Goal: Task Accomplishment & Management: Manage account settings

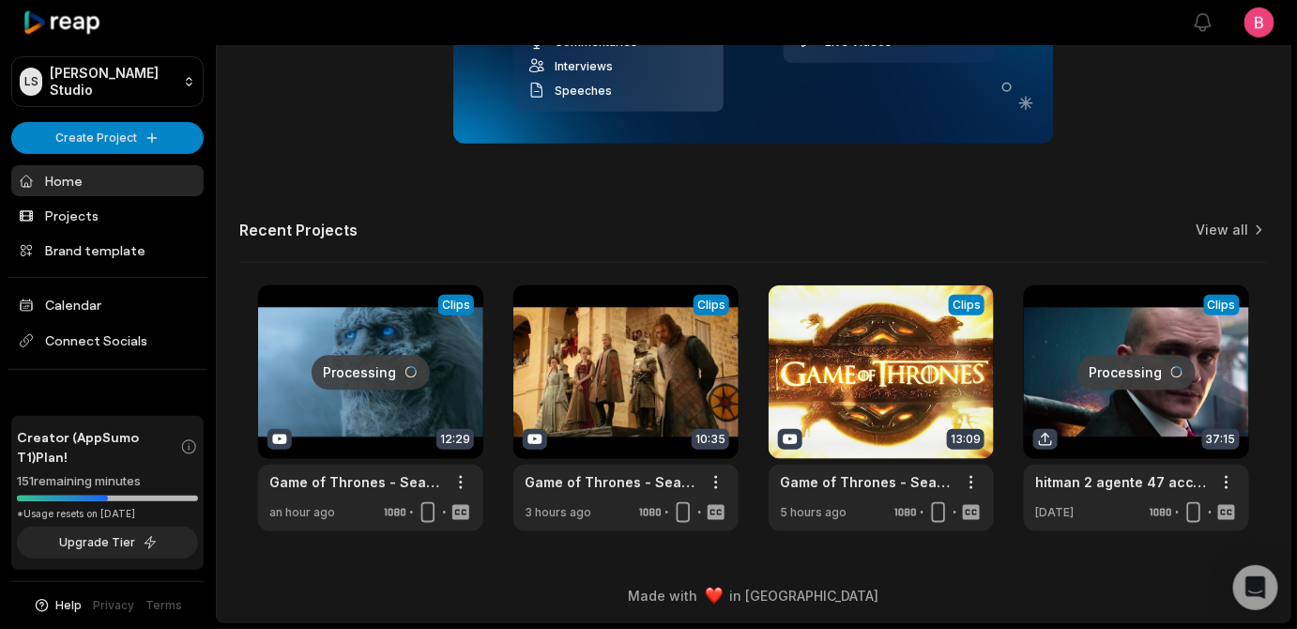
click at [1151, 415] on link at bounding box center [1136, 408] width 225 height 246
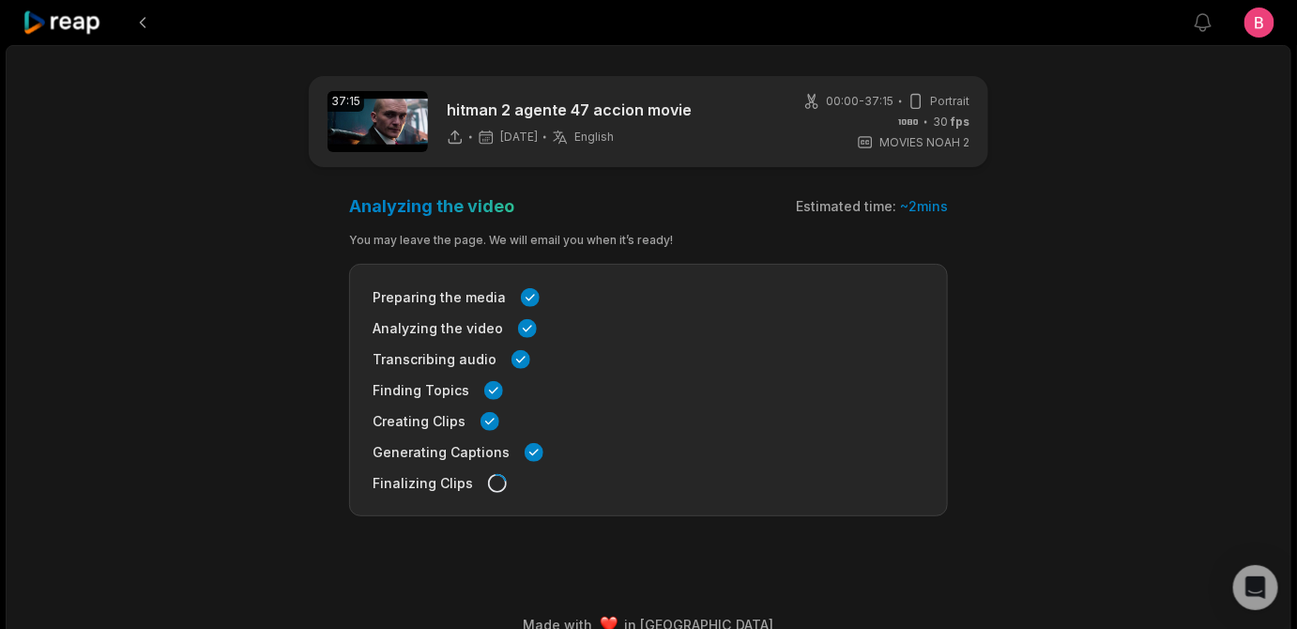
click at [57, 13] on div at bounding box center [63, 22] width 81 height 45
click at [55, 29] on icon at bounding box center [63, 22] width 80 height 25
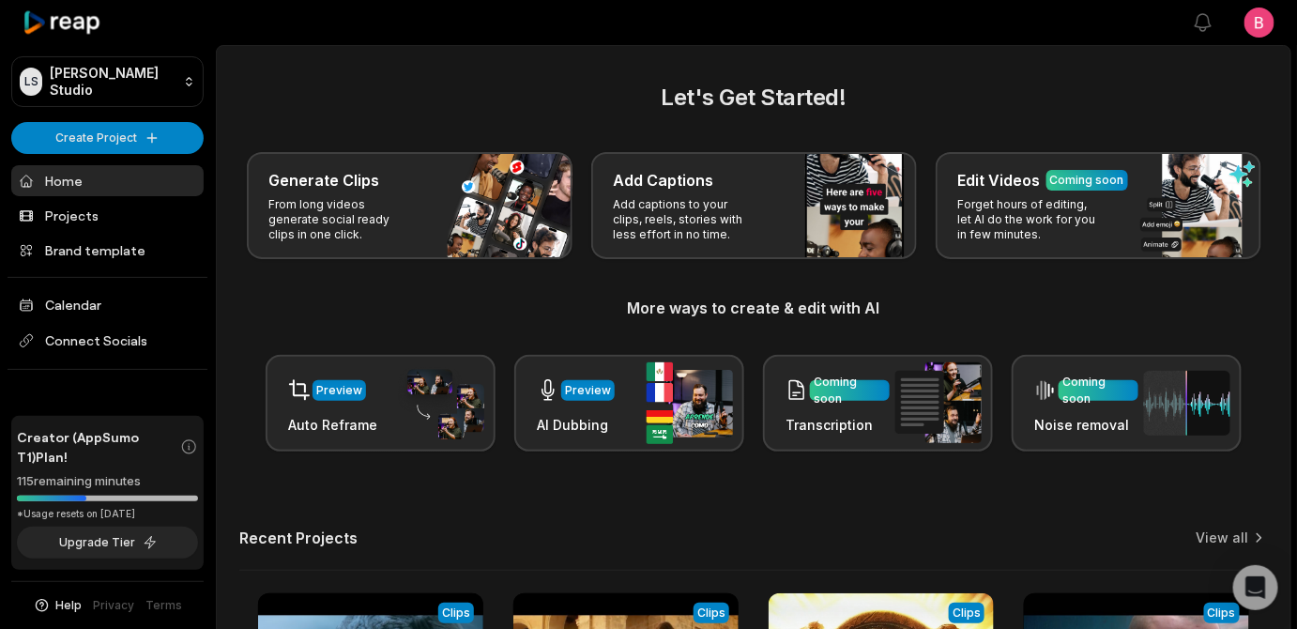
scroll to position [621, 0]
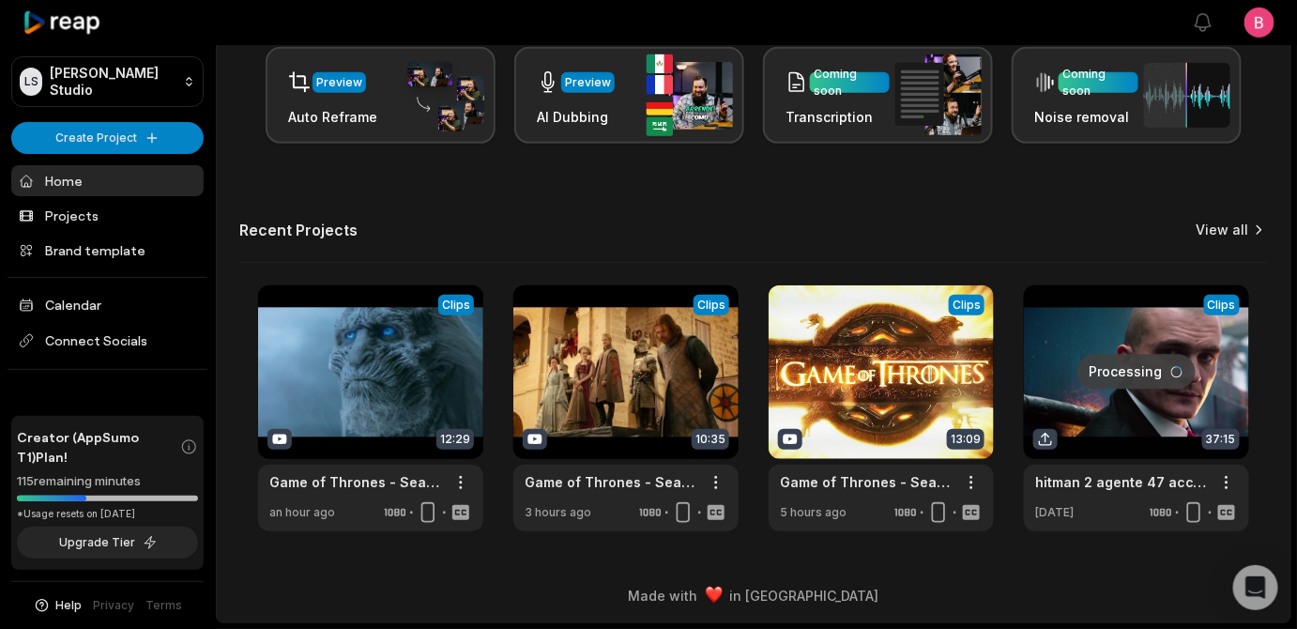
click at [1224, 221] on link "View all" at bounding box center [1223, 230] width 53 height 19
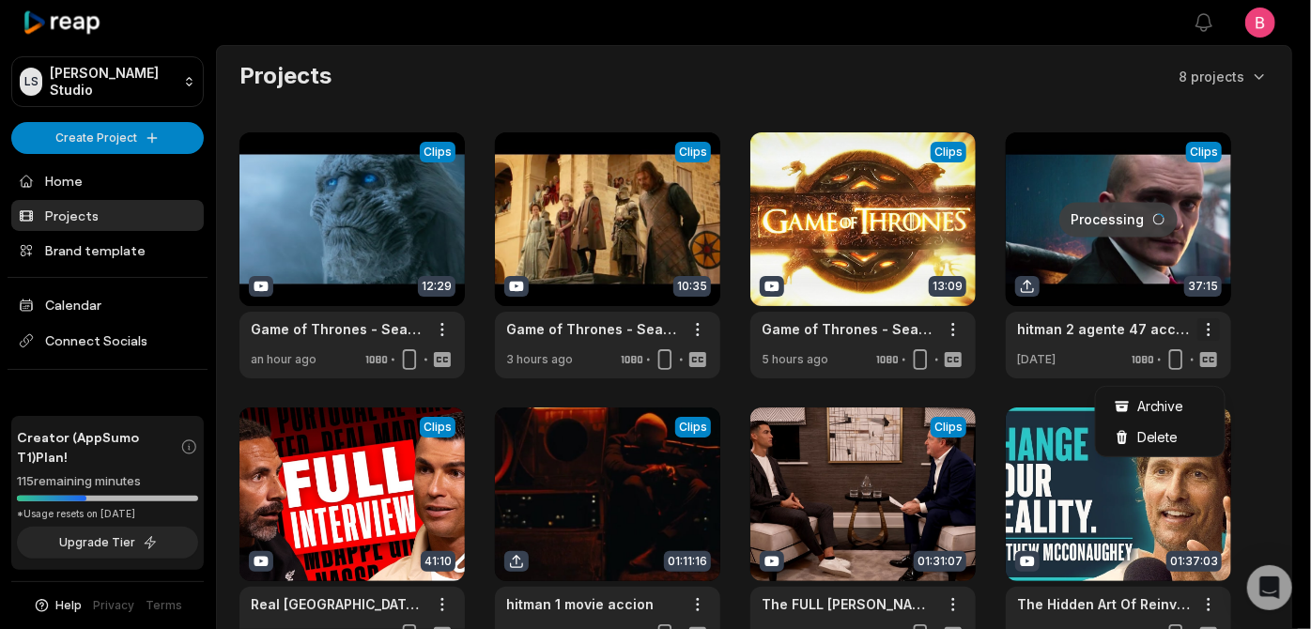
click at [1231, 366] on html "[PERSON_NAME] Studio Create Project Home Projects Brand template Calendar Conne…" at bounding box center [655, 314] width 1311 height 629
click at [1178, 440] on span "Delete" at bounding box center [1157, 437] width 41 height 20
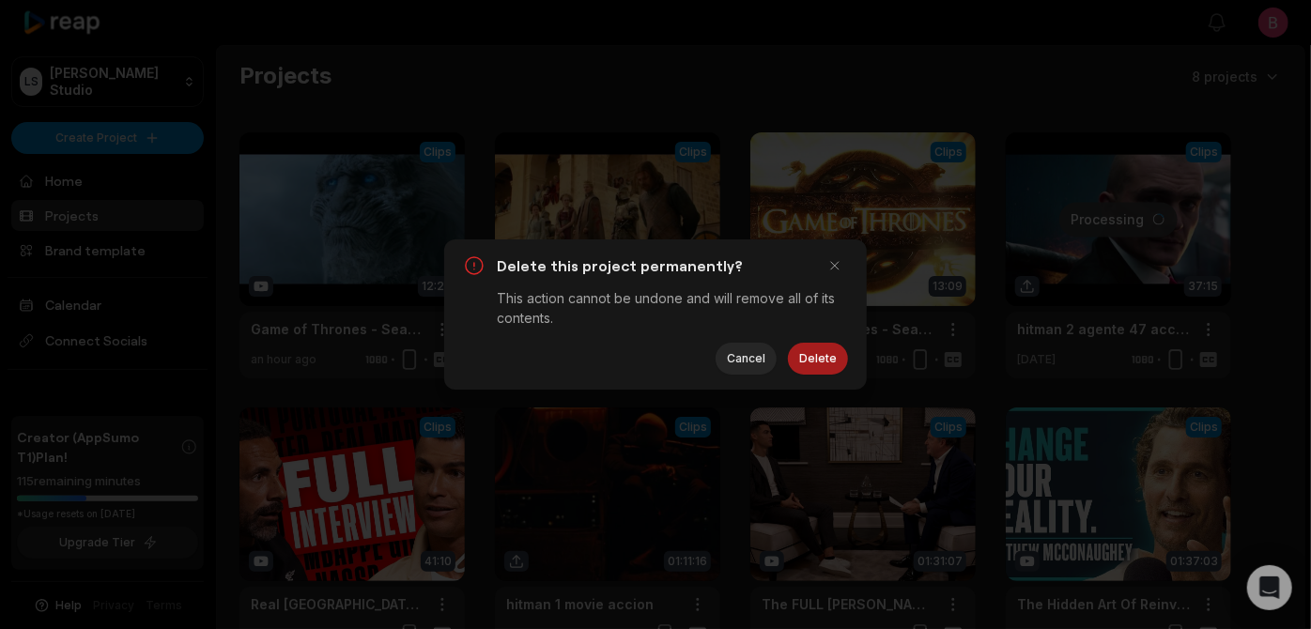
click at [823, 375] on button "Delete" at bounding box center [818, 359] width 60 height 32
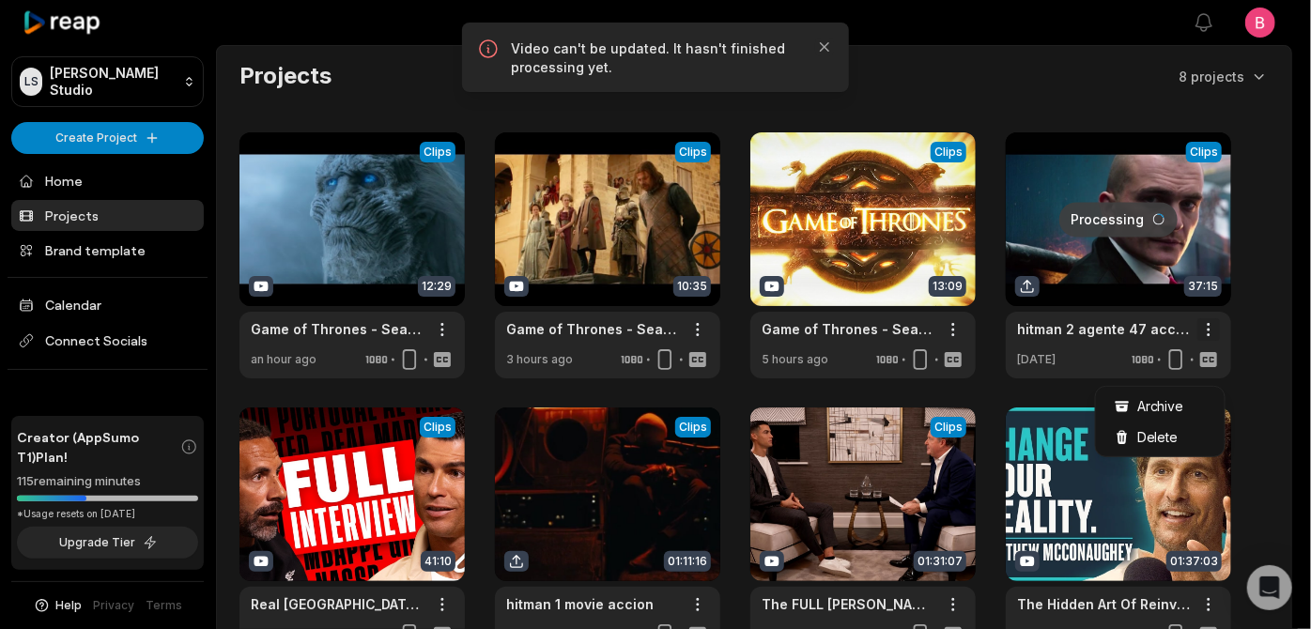
click at [1223, 370] on html "[PERSON_NAME] Studio Create Project Home Projects Brand template Calendar Conne…" at bounding box center [655, 314] width 1311 height 629
click at [1184, 404] on span "Archive" at bounding box center [1160, 406] width 47 height 20
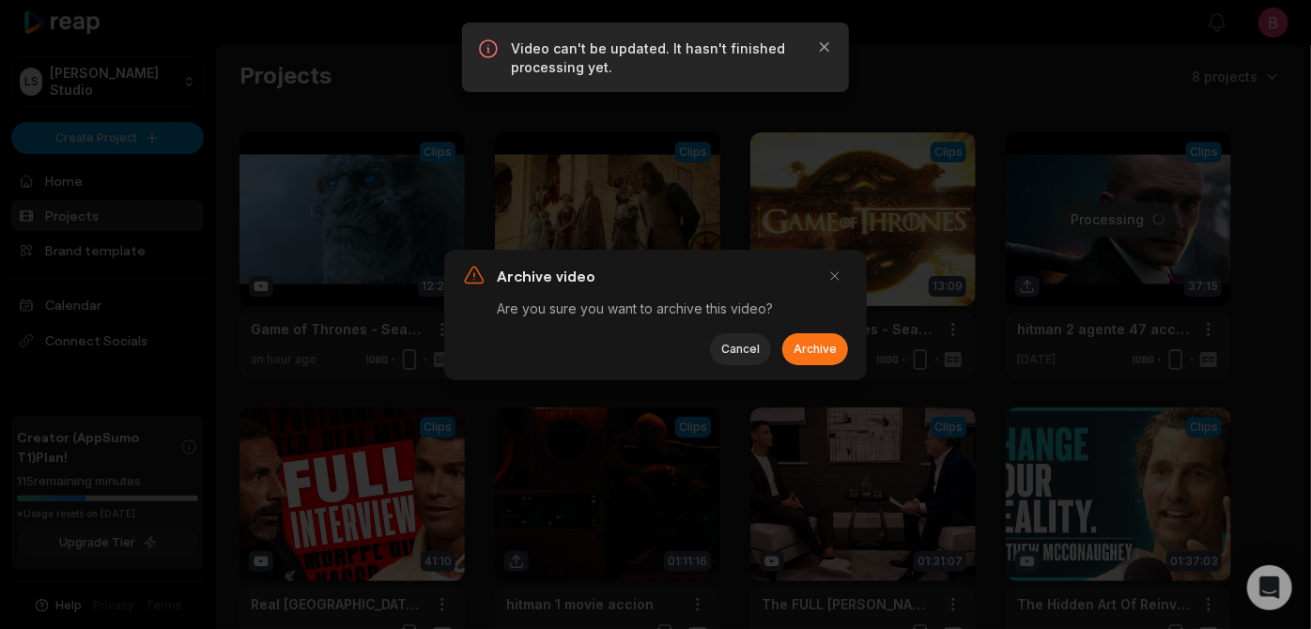
click at [835, 365] on button "Archive" at bounding box center [815, 349] width 66 height 32
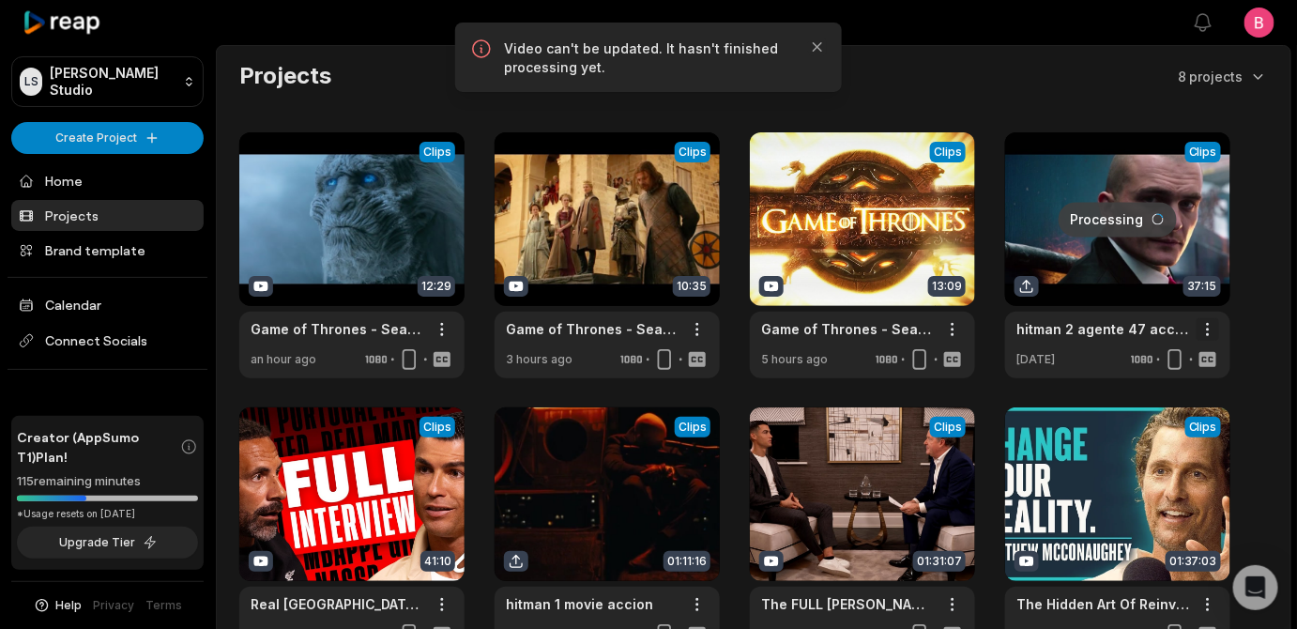
click at [1226, 376] on html "[PERSON_NAME] Studio Create Project Home Projects Brand template Calendar Conne…" at bounding box center [648, 314] width 1297 height 629
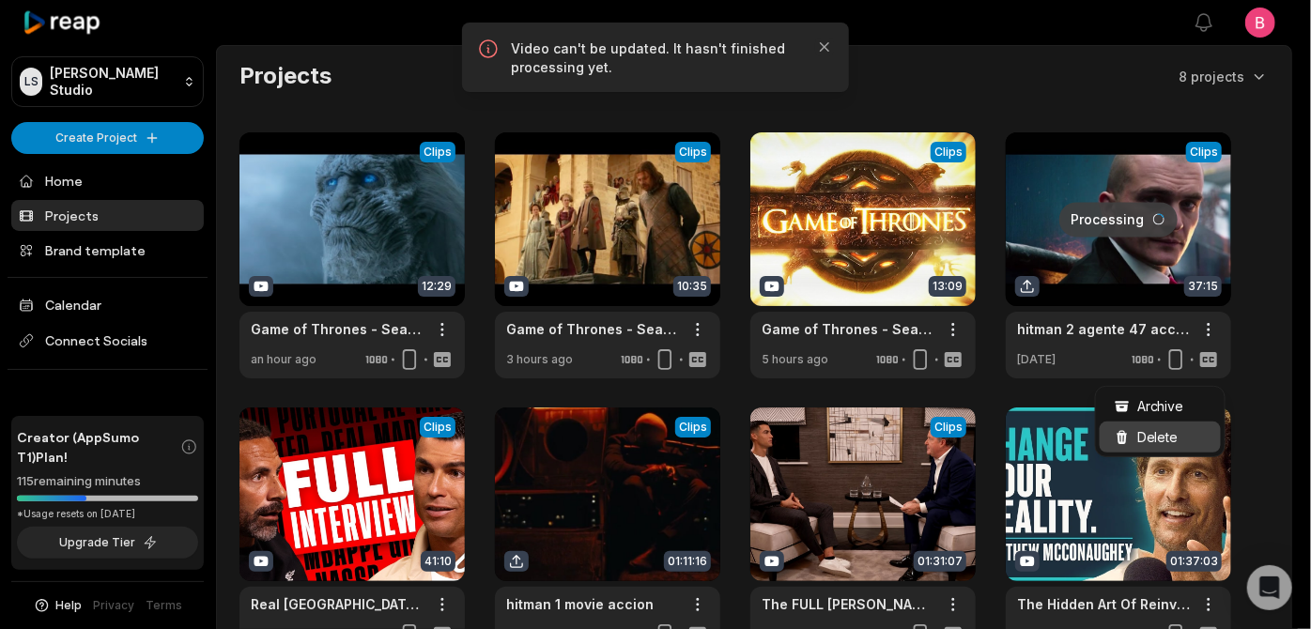
click at [1164, 443] on span "Delete" at bounding box center [1157, 437] width 41 height 20
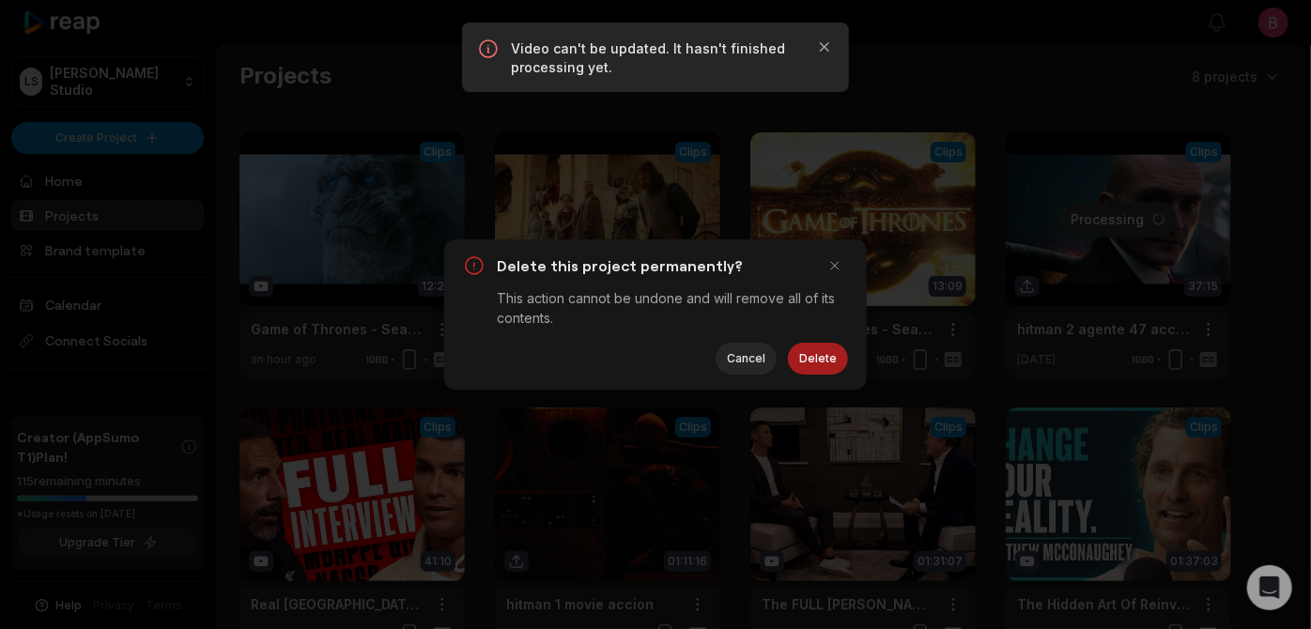
click at [801, 372] on button "Delete" at bounding box center [818, 359] width 60 height 32
